Goal: Task Accomplishment & Management: Manage account settings

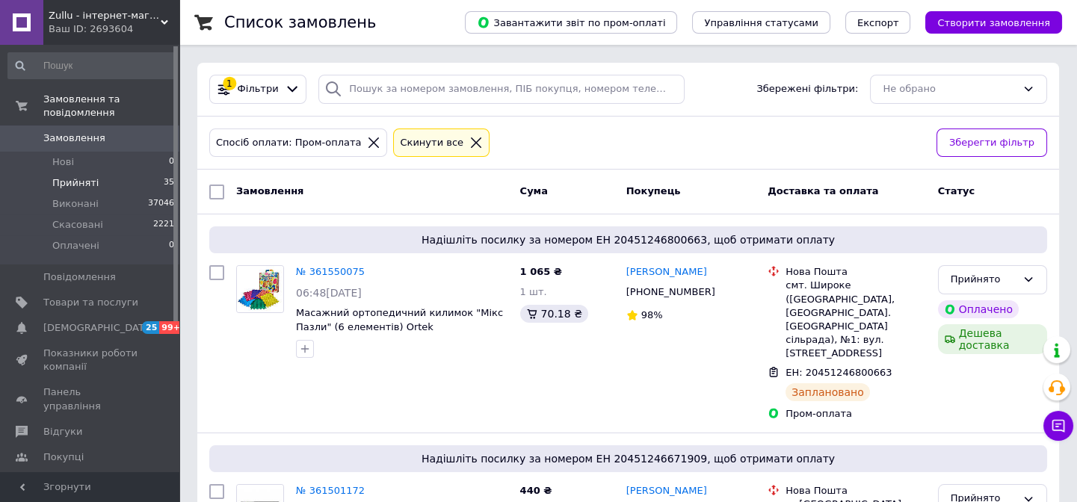
click at [78, 176] on span "Прийняті" at bounding box center [75, 182] width 46 height 13
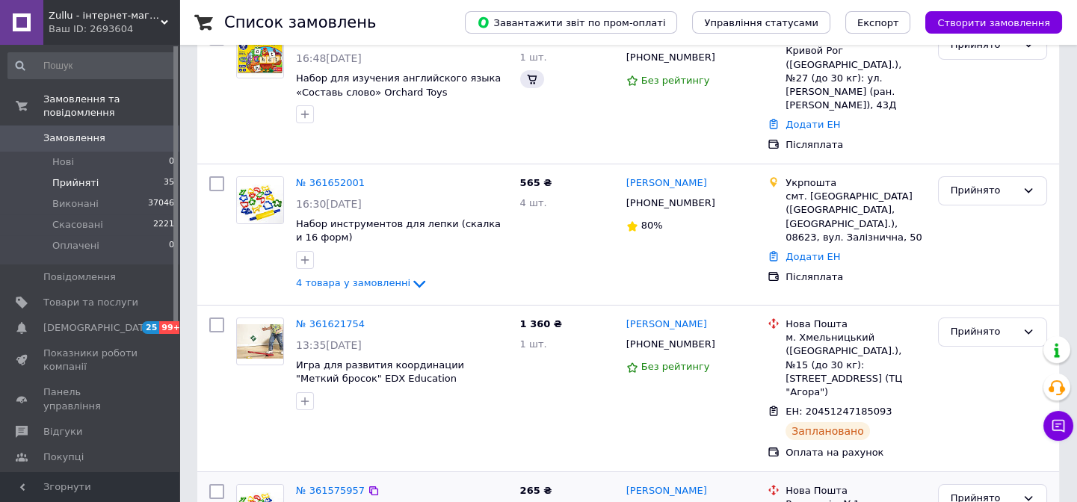
scroll to position [339, 0]
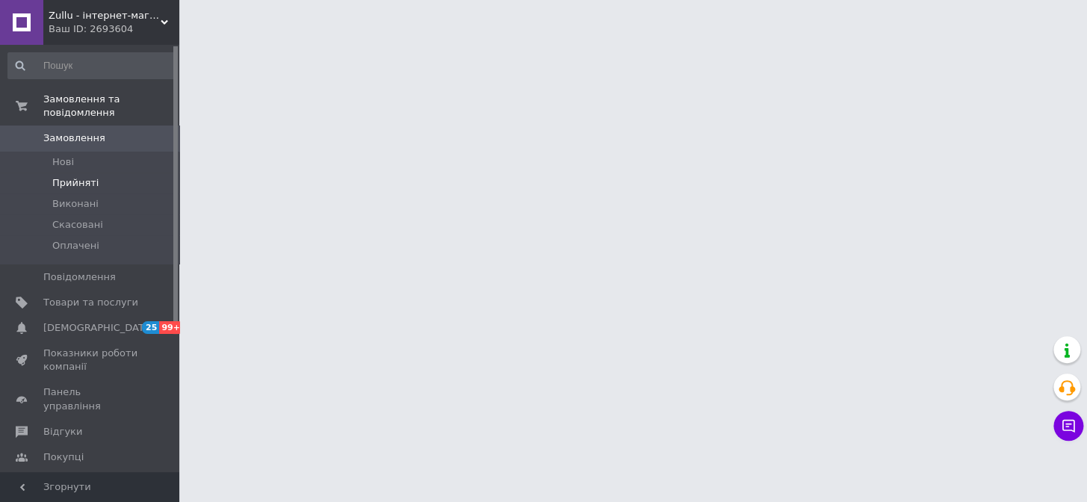
click at [135, 173] on li "Прийняті" at bounding box center [91, 183] width 183 height 21
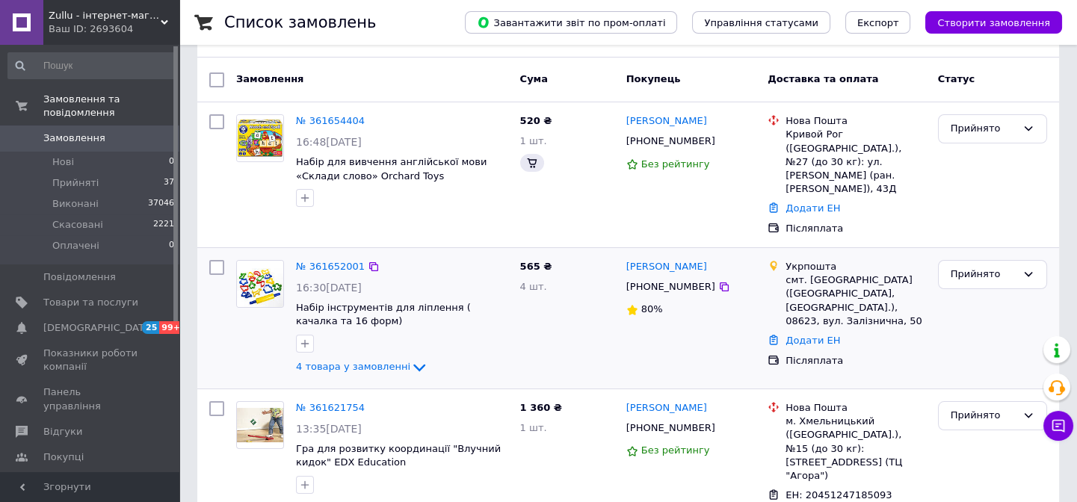
scroll to position [135, 0]
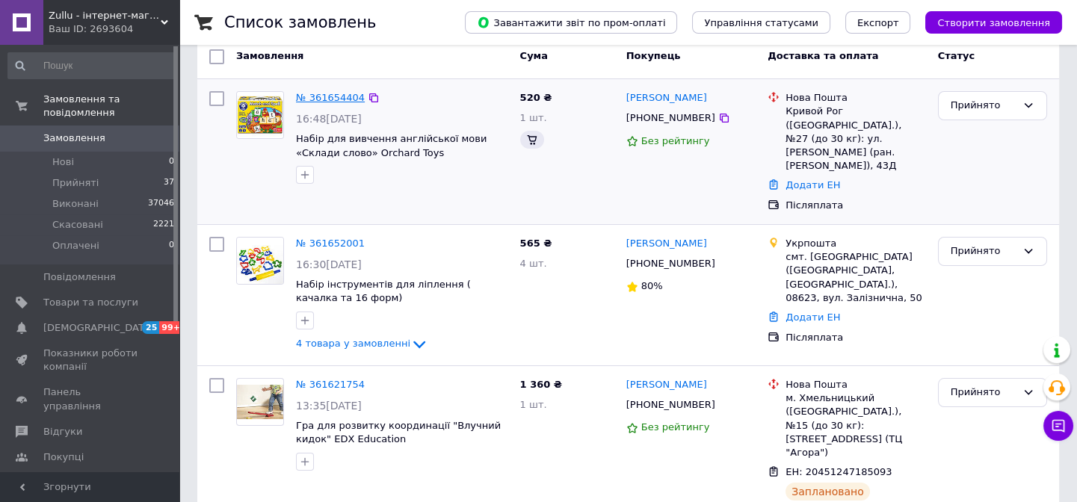
click at [305, 97] on link "№ 361654404" at bounding box center [330, 97] width 69 height 11
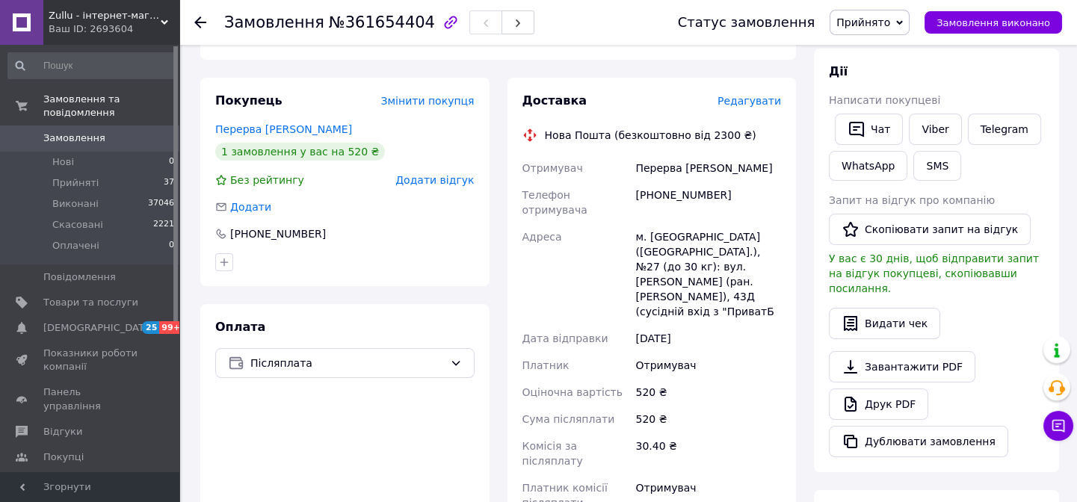
scroll to position [67, 0]
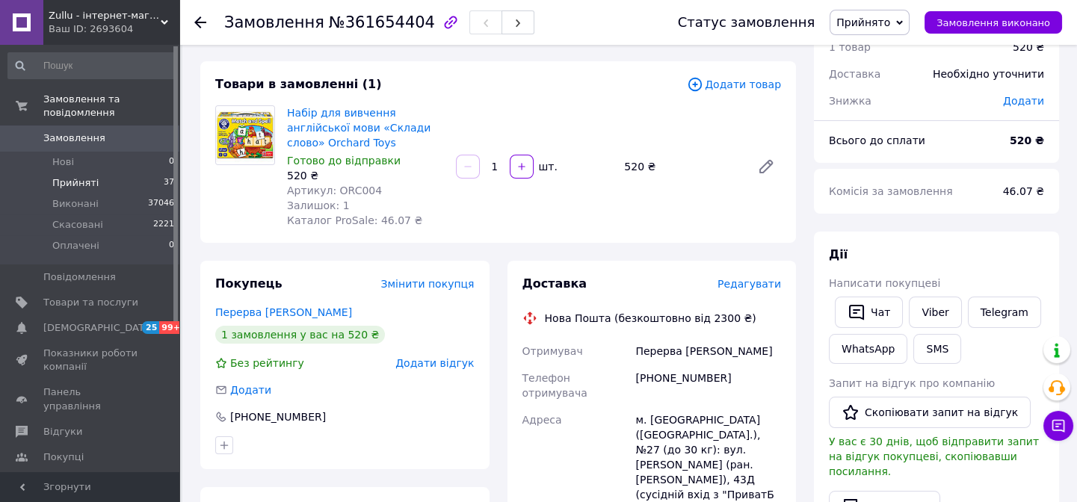
click at [105, 173] on li "Прийняті 37" at bounding box center [91, 183] width 183 height 21
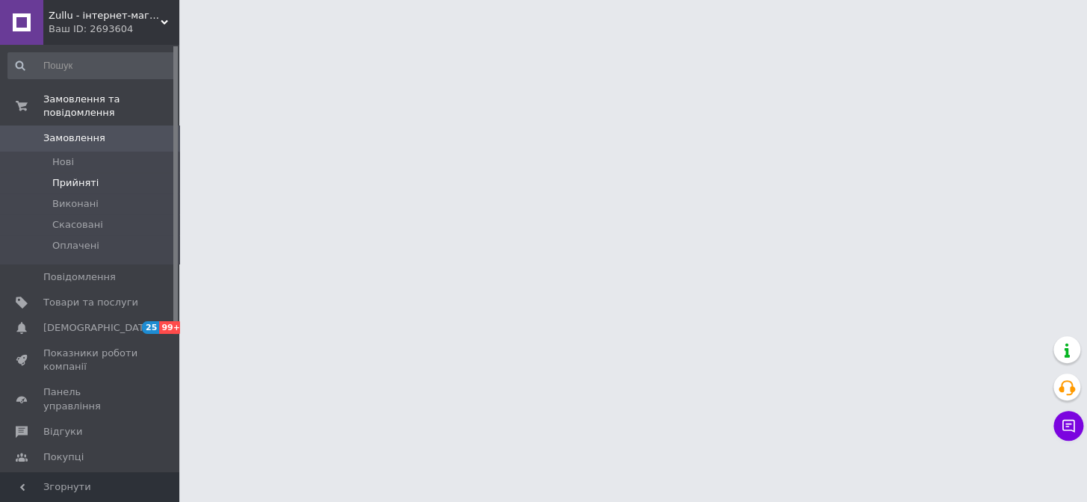
click at [77, 176] on span "Прийняті" at bounding box center [75, 182] width 46 height 13
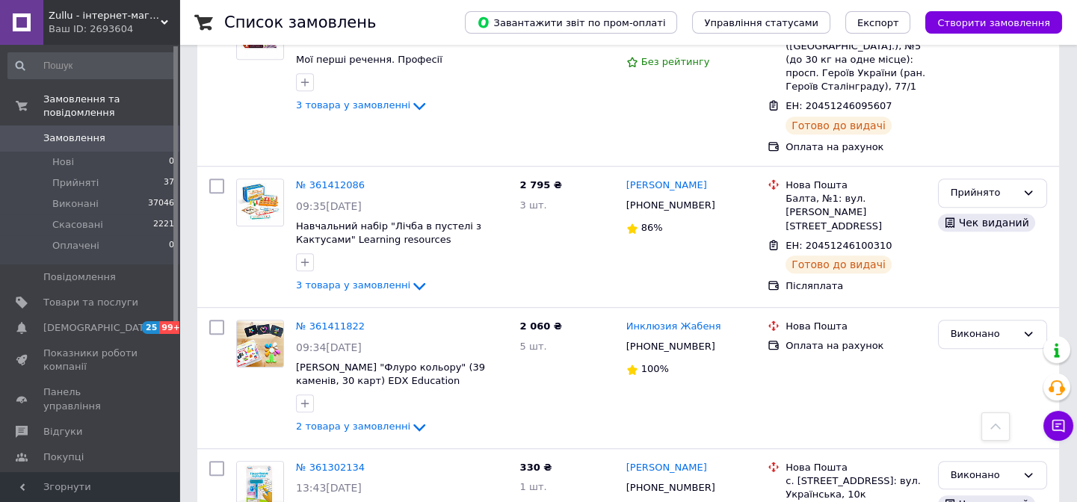
scroll to position [2577, 0]
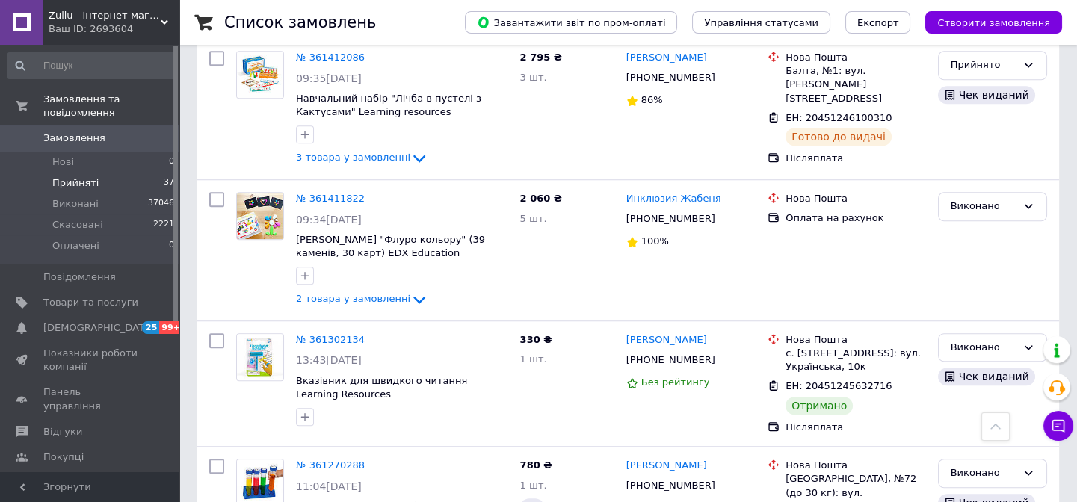
click at [145, 173] on li "Прийняті 37" at bounding box center [91, 183] width 183 height 21
click at [119, 173] on li "Прийняті 37" at bounding box center [91, 183] width 183 height 21
